Goal: Check status: Check status

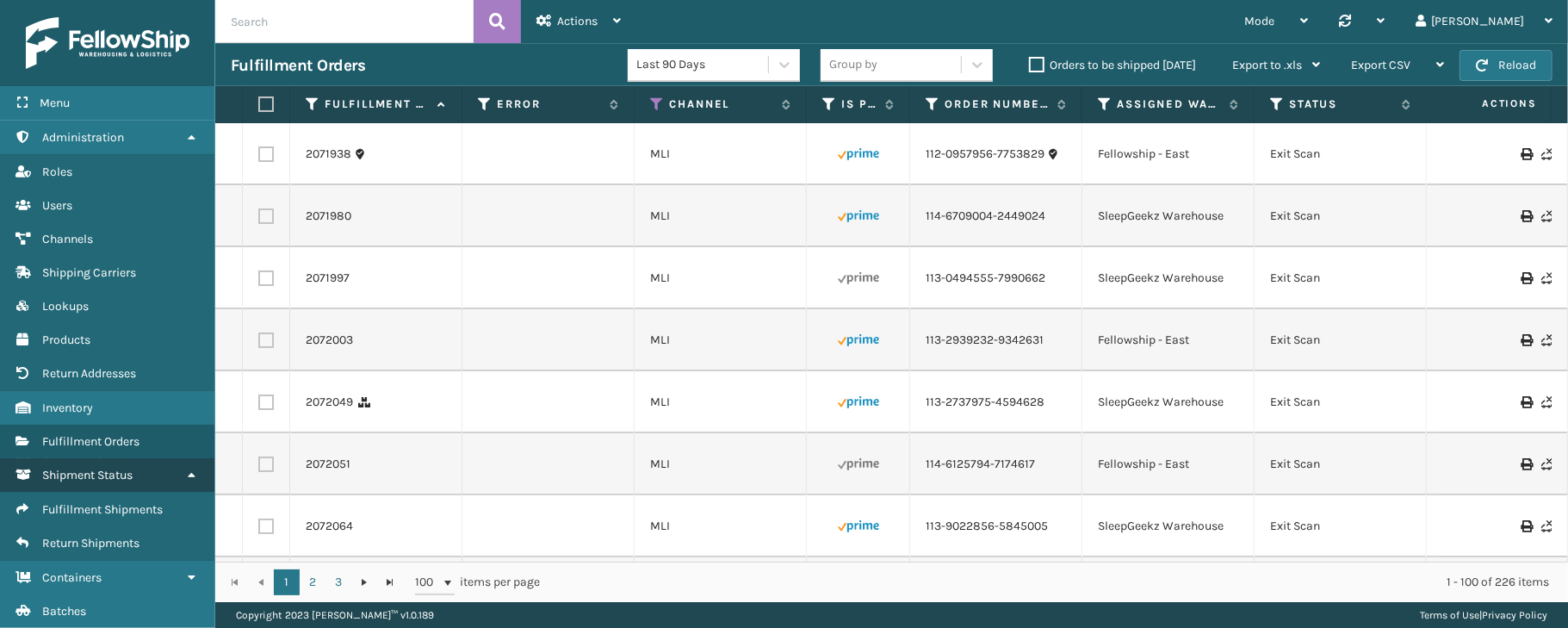
click at [185, 480] on icon at bounding box center [192, 474] width 14 height 12
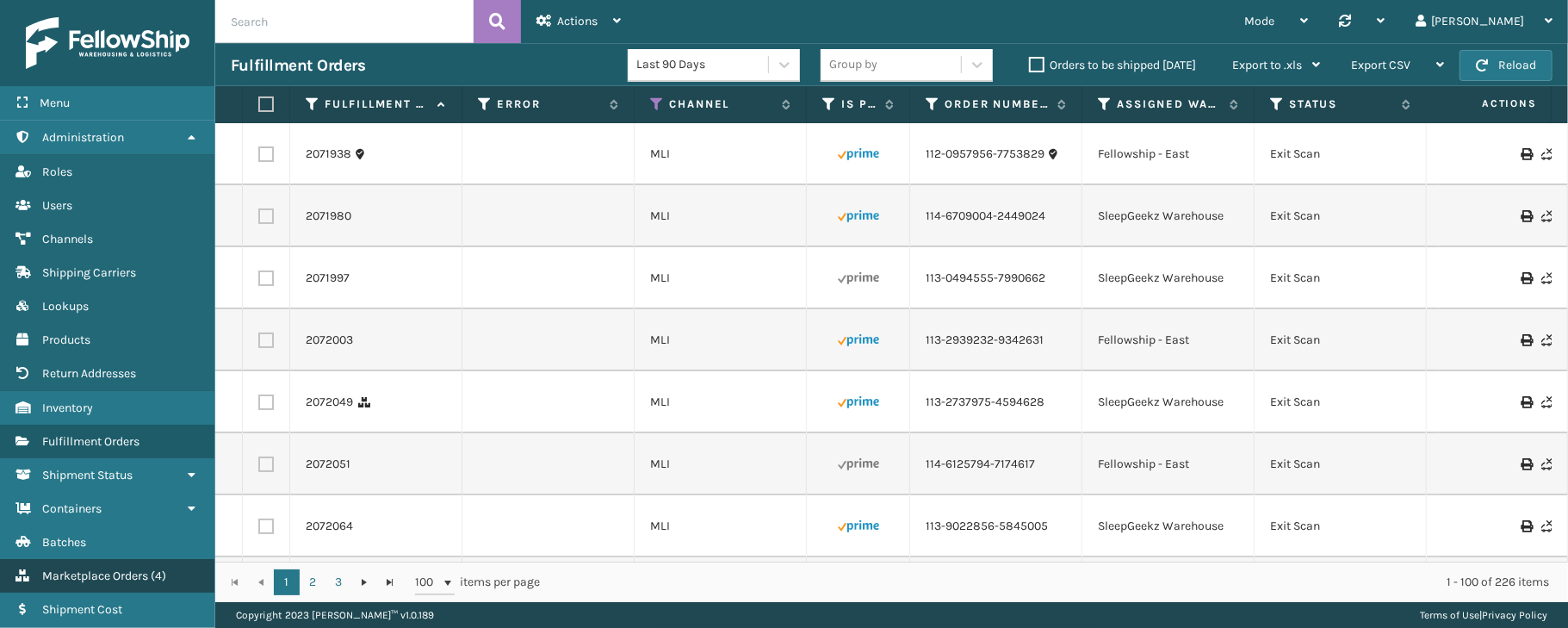
click at [111, 574] on span "Marketplace Orders" at bounding box center [95, 575] width 106 height 15
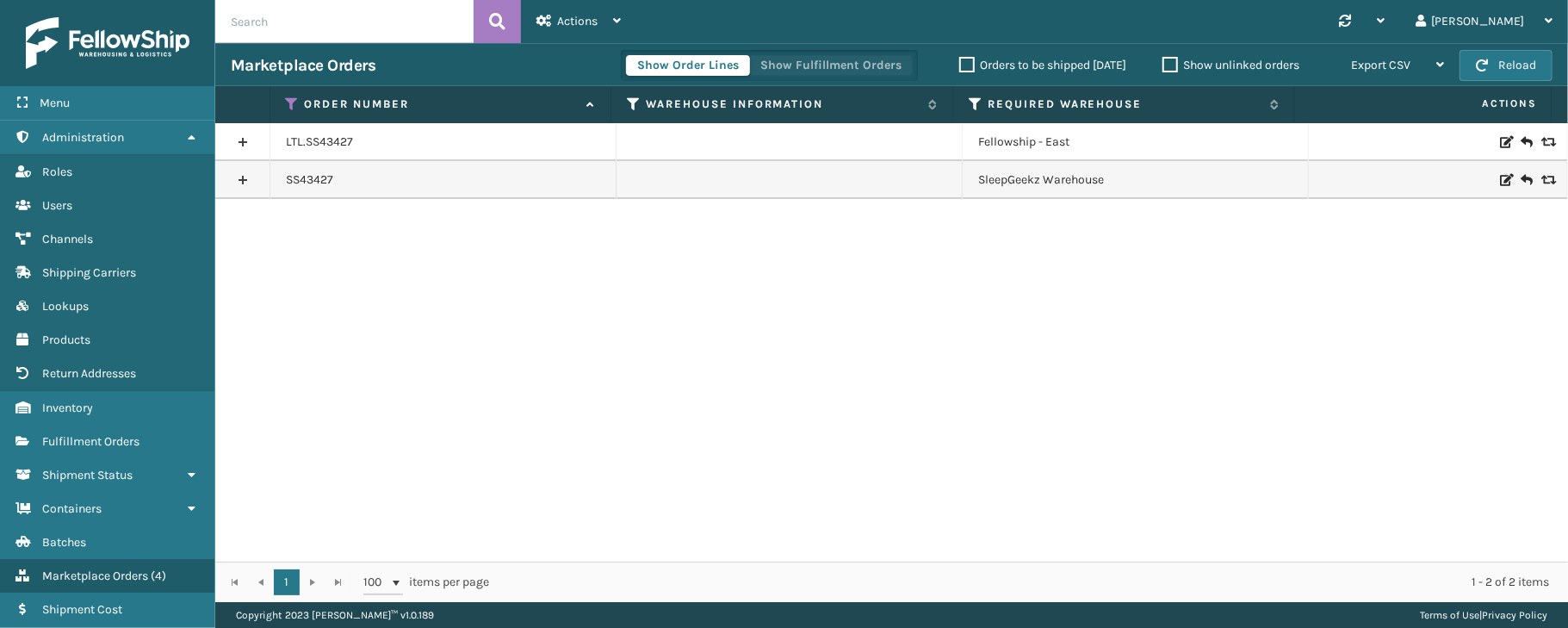
click at [838, 67] on button "Show Fulfillment Orders" at bounding box center [831, 66] width 164 height 21
click at [295, 100] on icon at bounding box center [293, 104] width 14 height 16
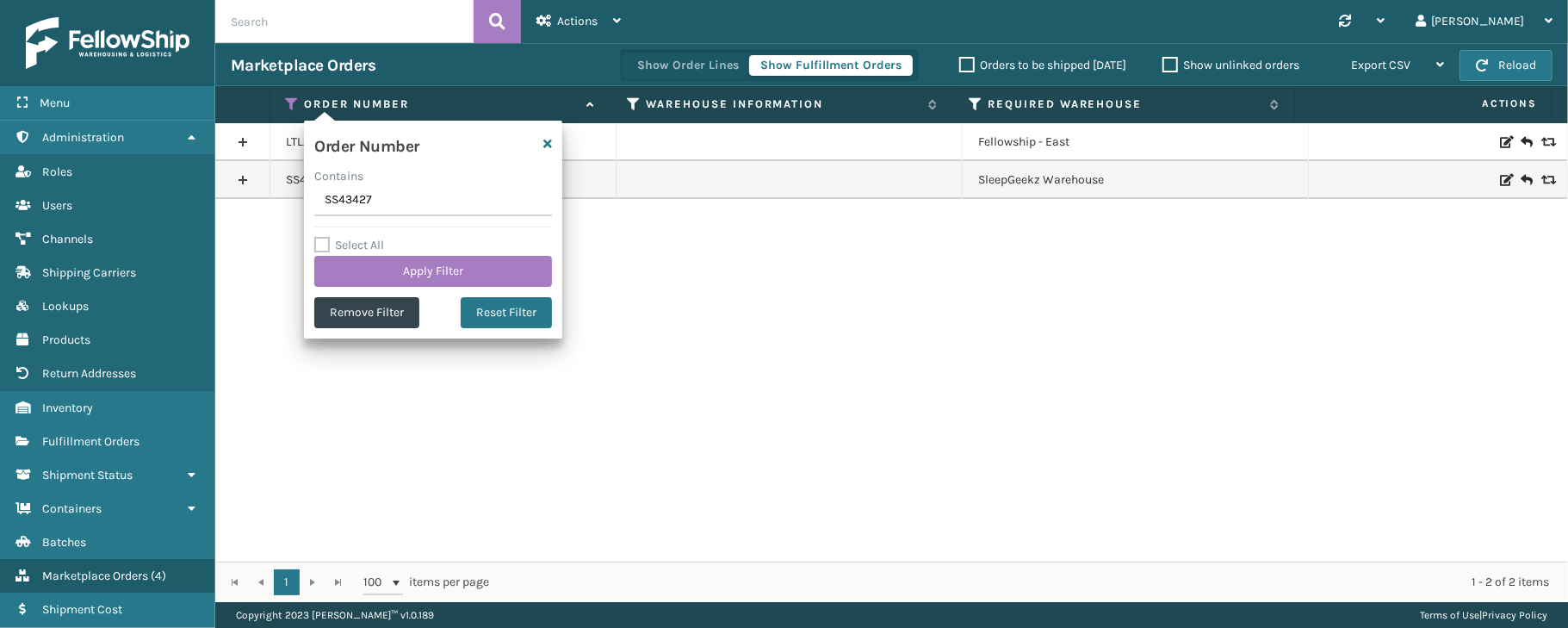
drag, startPoint x: 377, startPoint y: 193, endPoint x: 308, endPoint y: 194, distance: 69.0
click at [308, 194] on div "Order Number Contains SS43427 Select All Apply Filter Remove Filter Reset Filter" at bounding box center [434, 229] width 259 height 218
type input "111-1270332-5171437"
click at [425, 277] on button "Apply Filter" at bounding box center [434, 272] width 238 height 31
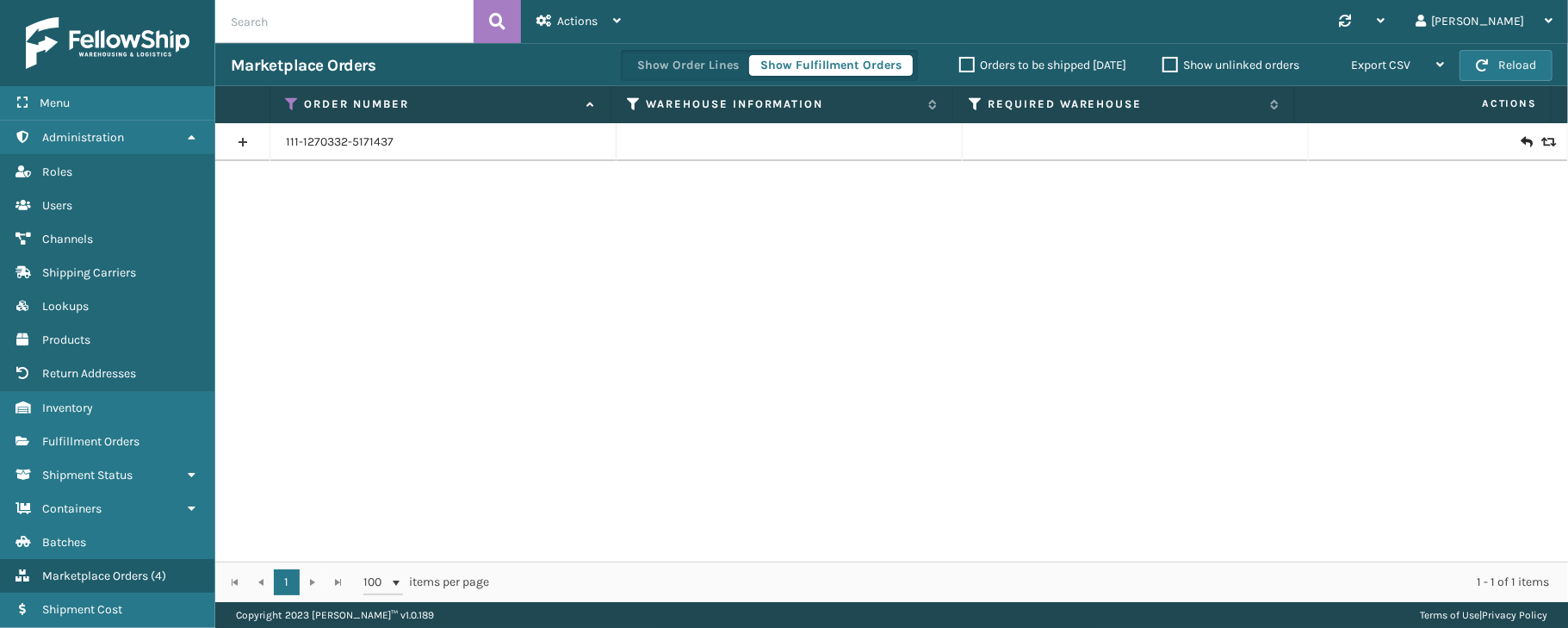
click at [235, 132] on link at bounding box center [242, 142] width 54 height 28
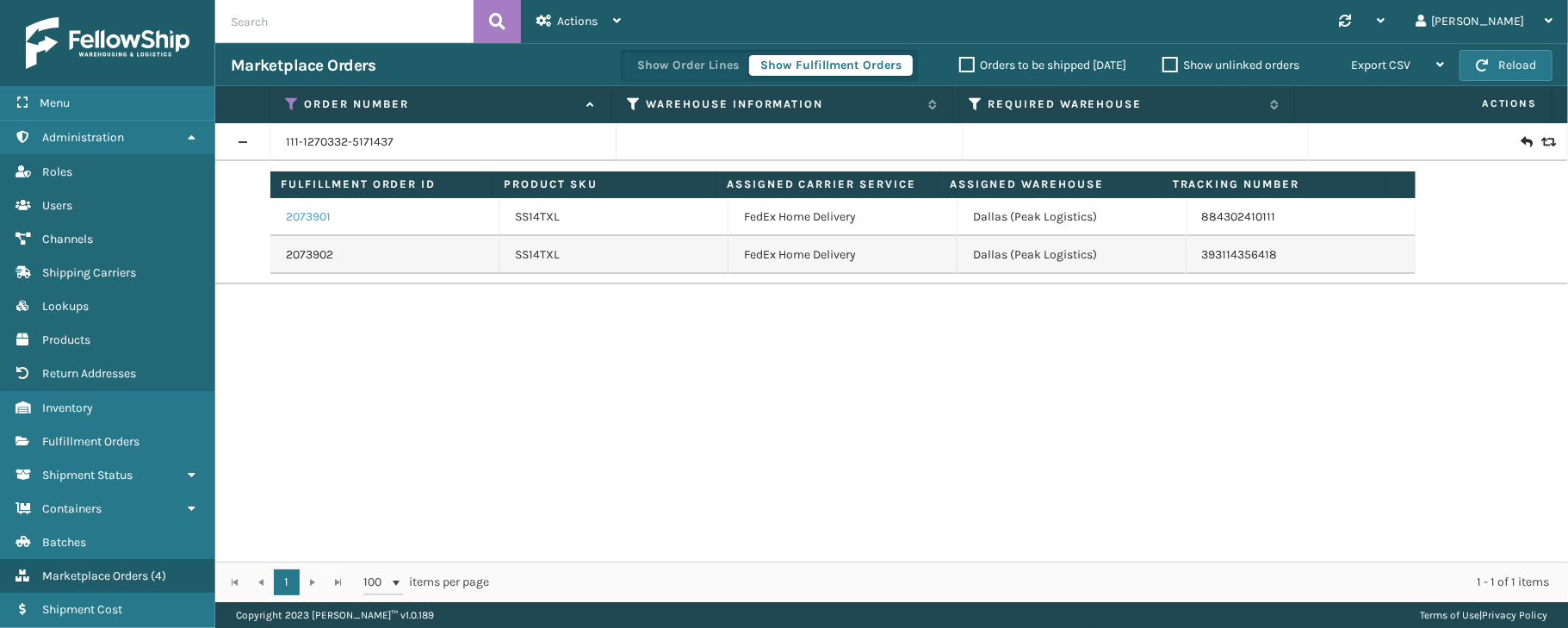
click at [322, 214] on link "2073901" at bounding box center [309, 217] width 45 height 17
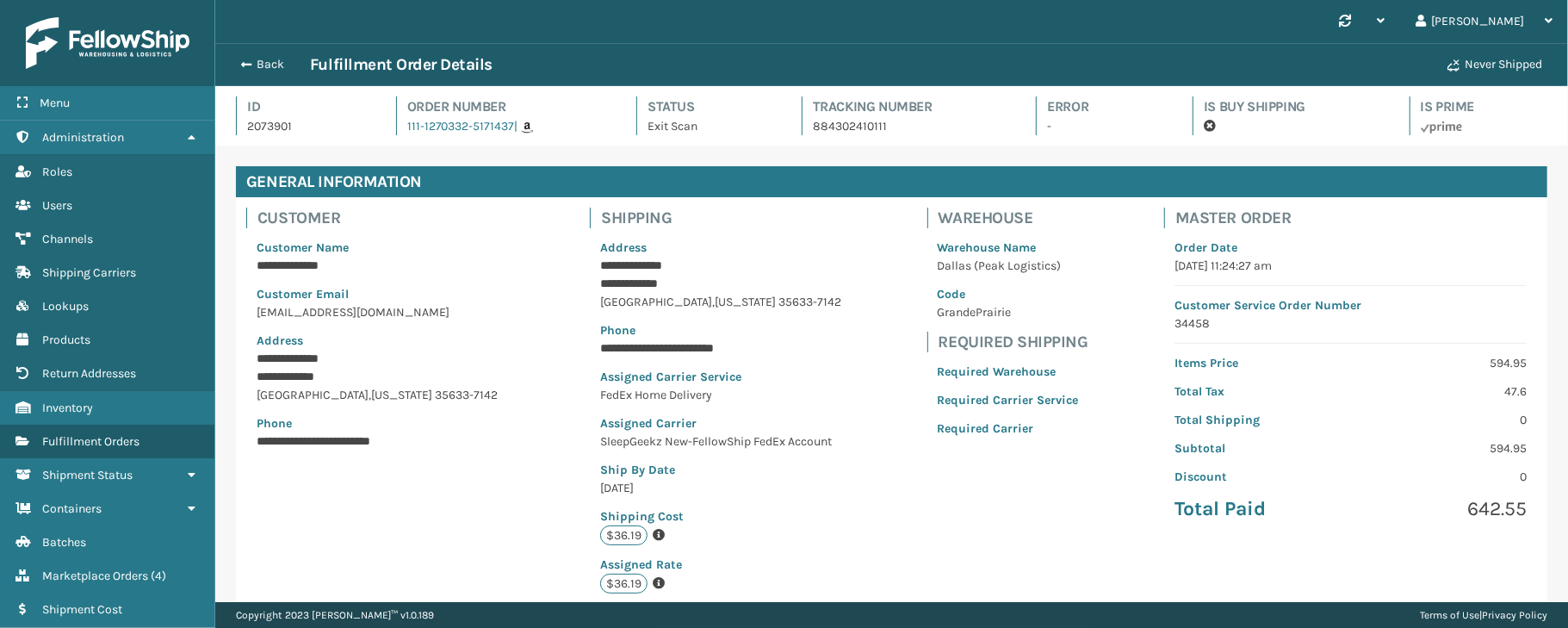
scroll to position [40, 1352]
click at [856, 469] on div "**********" at bounding box center [891, 429] width 1311 height 463
click at [269, 60] on button "Back" at bounding box center [271, 65] width 79 height 16
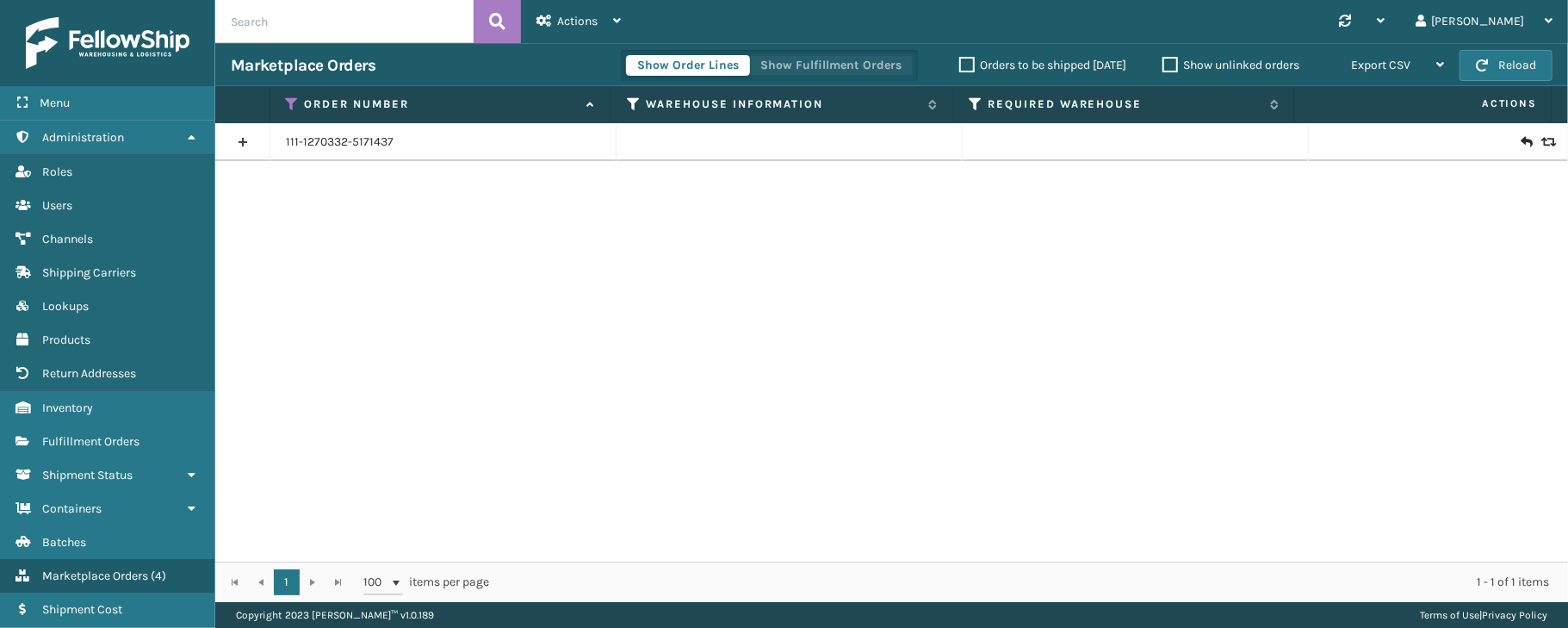
click at [820, 64] on button "Show Fulfillment Orders" at bounding box center [831, 66] width 164 height 21
click at [294, 98] on icon at bounding box center [293, 104] width 14 height 16
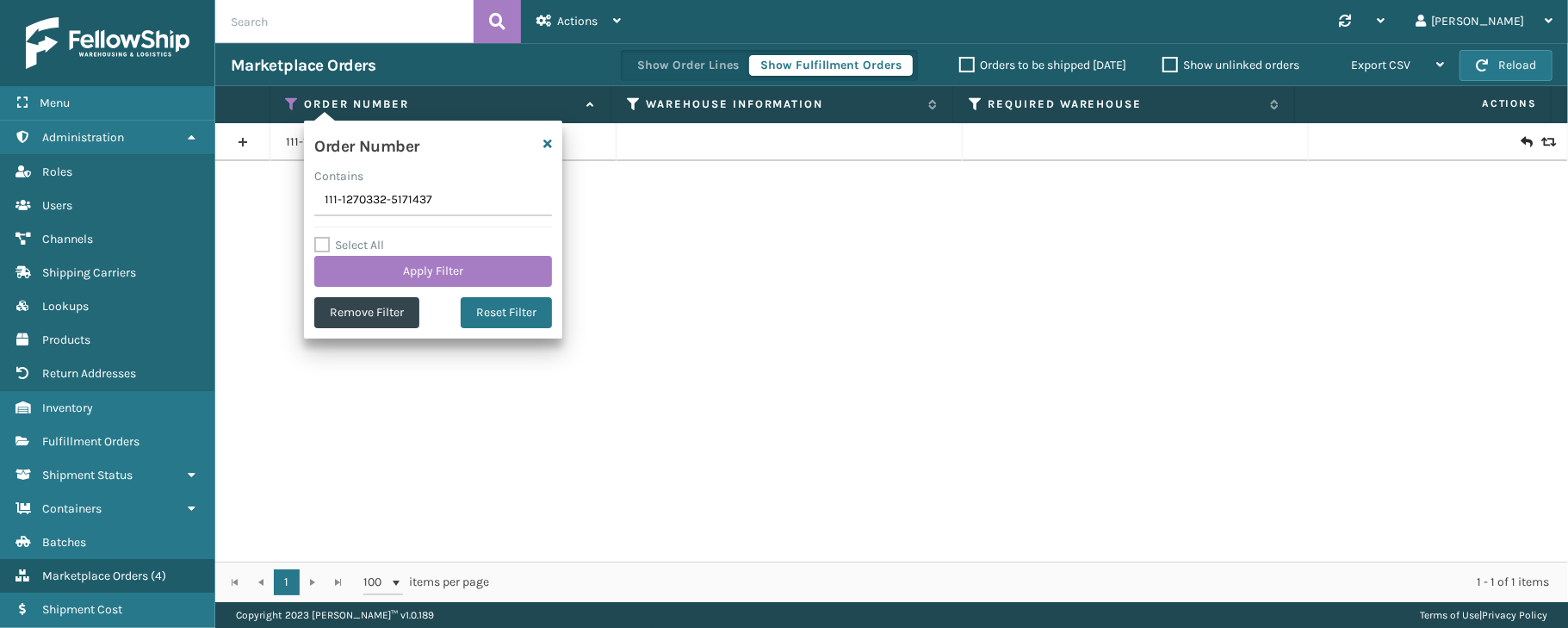
drag, startPoint x: 432, startPoint y: 204, endPoint x: 301, endPoint y: 201, distance: 131.0
click at [301, 201] on section "Marketplace Orders Show Order Lines Show Fulfillment Orders Orders to be shippe…" at bounding box center [891, 323] width 1352 height 559
type input "111-7862981-4882629"
click at [411, 271] on button "Apply Filter" at bounding box center [434, 272] width 238 height 31
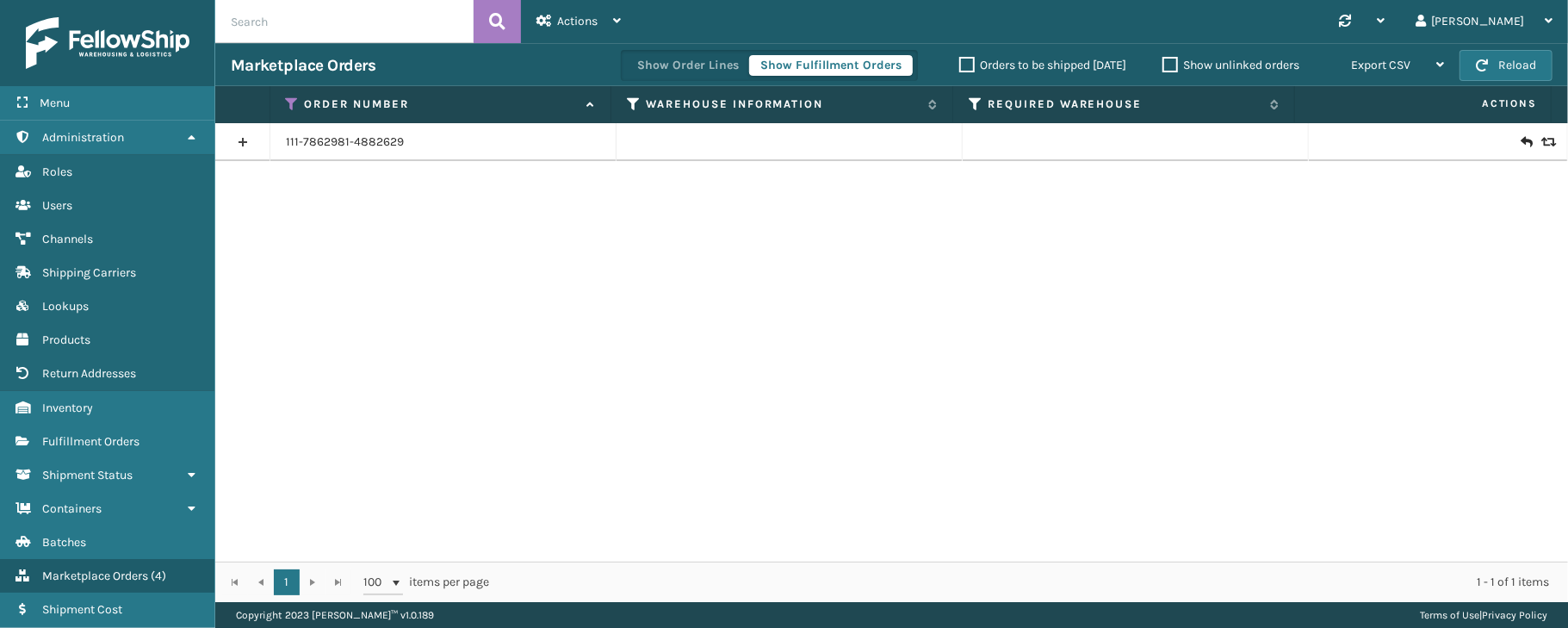
click at [240, 142] on link at bounding box center [242, 142] width 54 height 28
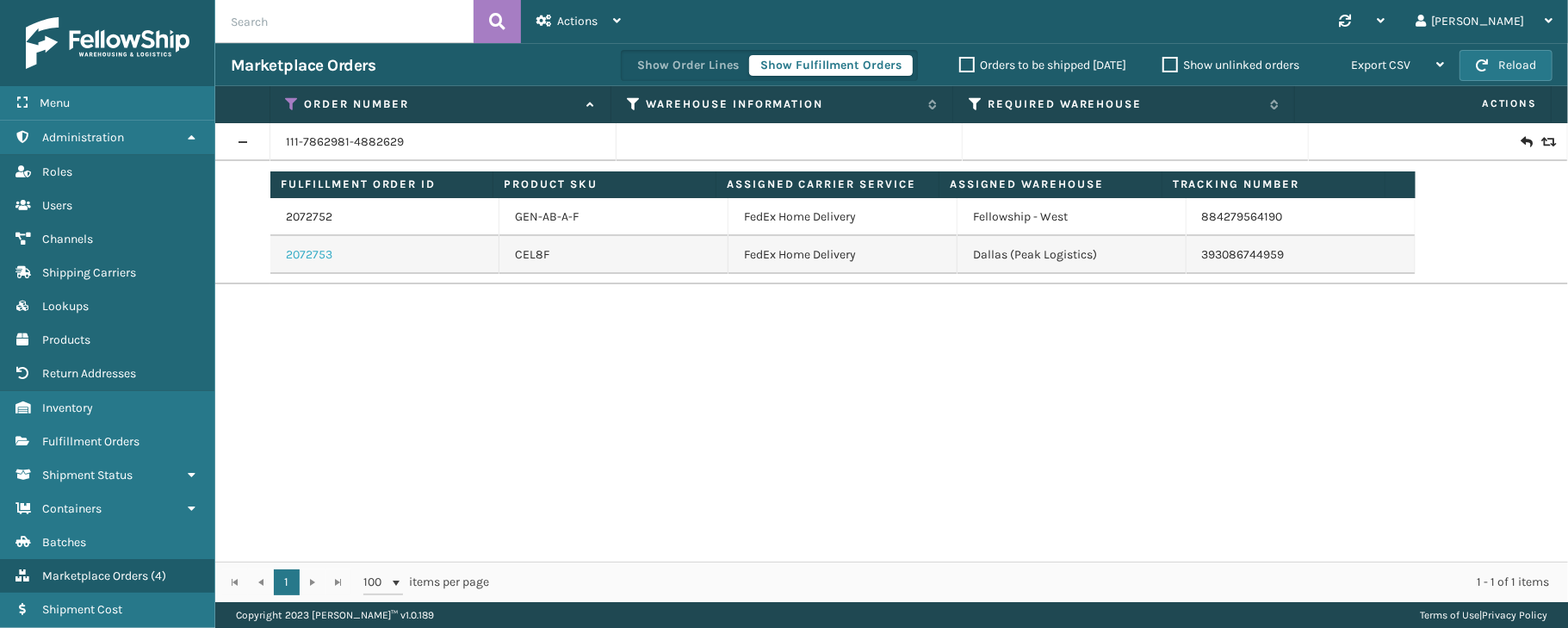
click at [312, 259] on link "2072753" at bounding box center [309, 255] width 47 height 17
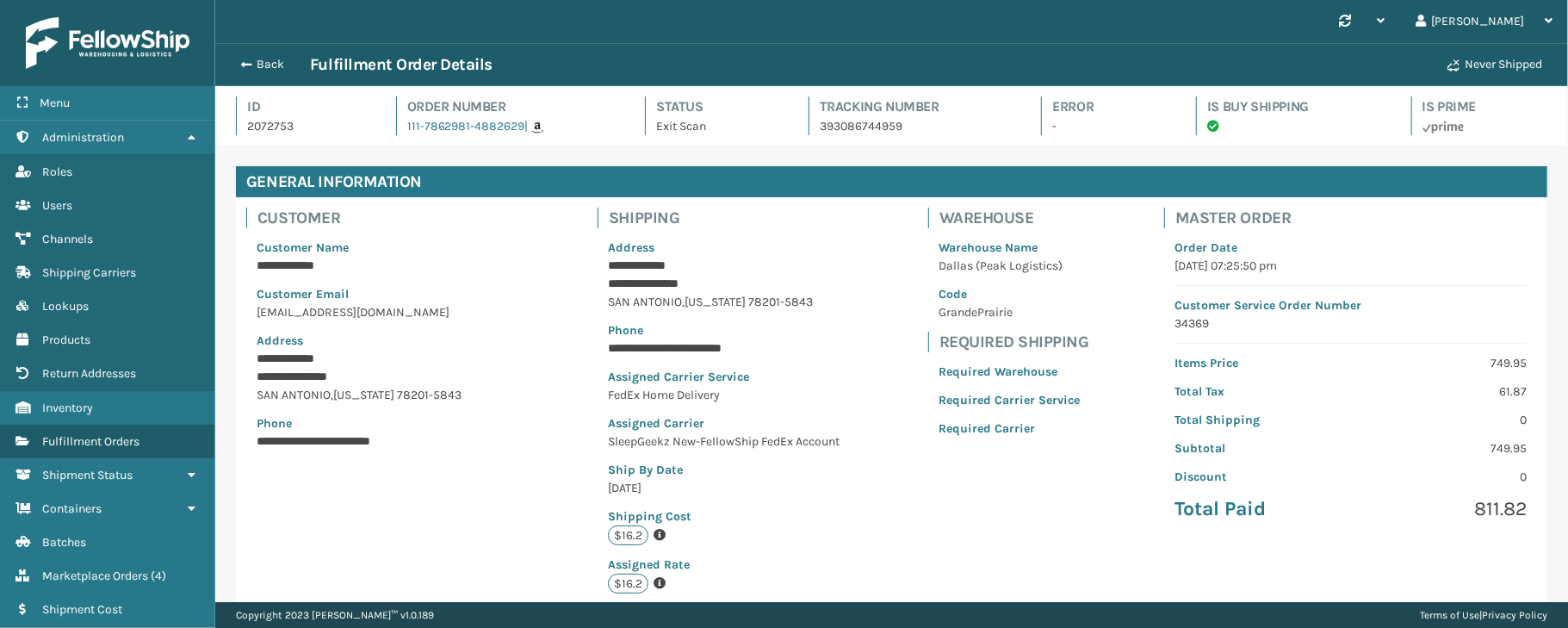
scroll to position [40, 1352]
